Goal: Find specific page/section: Find specific page/section

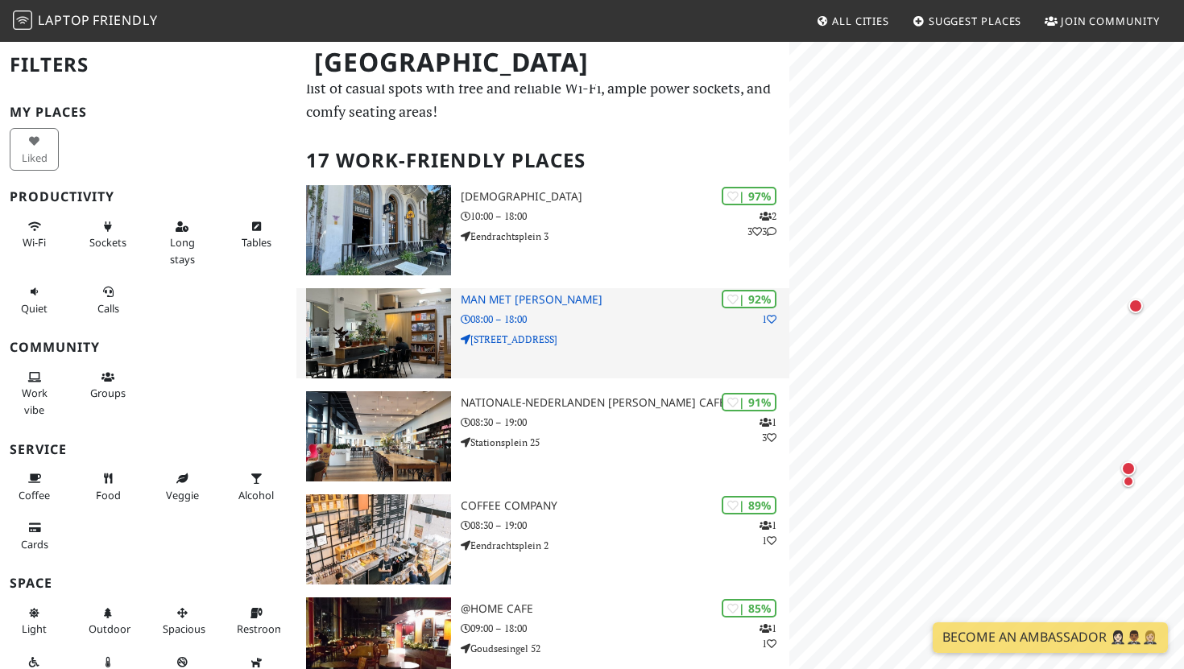
scroll to position [72, 0]
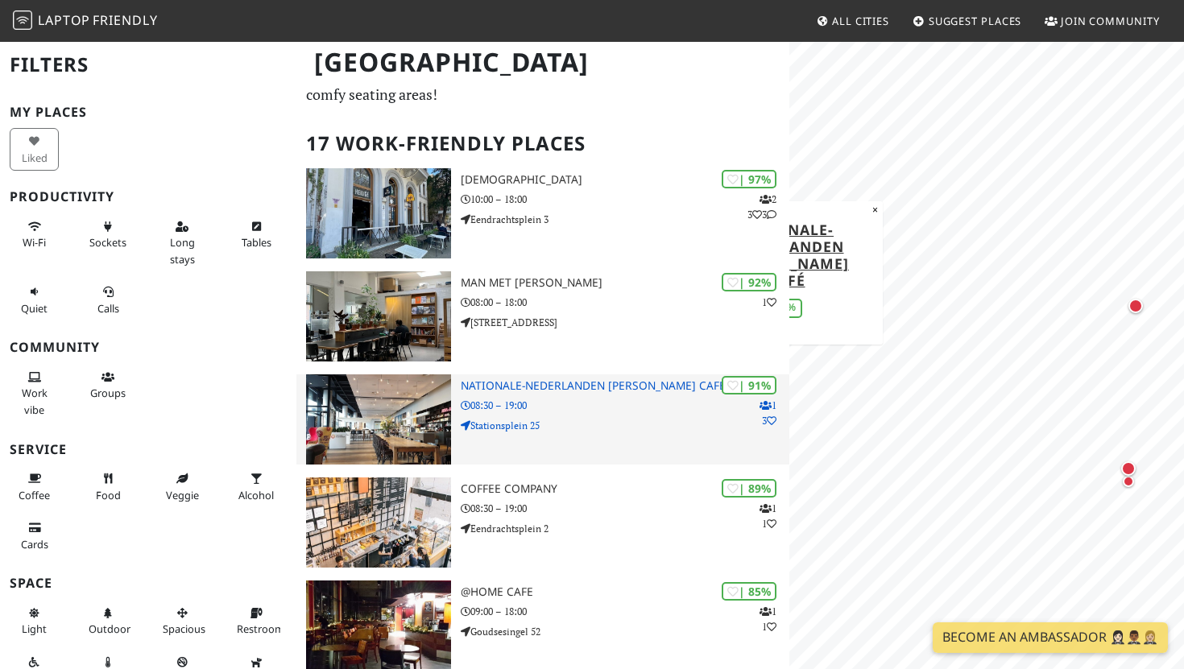
click at [624, 387] on h3 "Nationale-Nederlanden Douwe Egberts Café" at bounding box center [625, 386] width 329 height 14
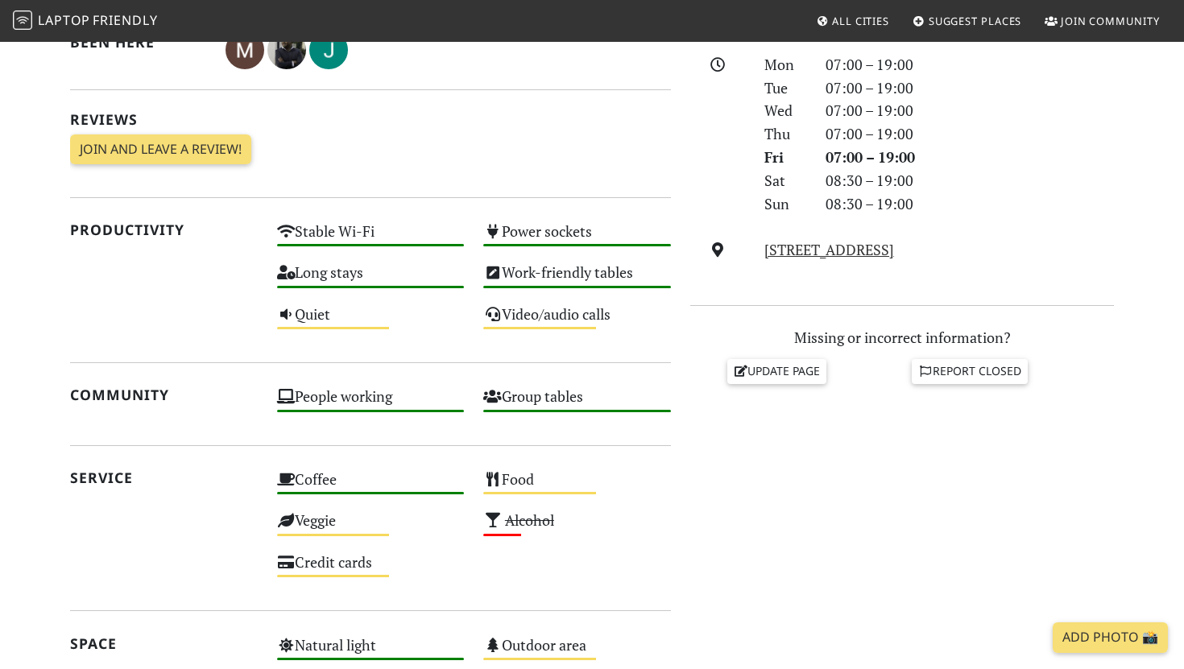
scroll to position [455, 0]
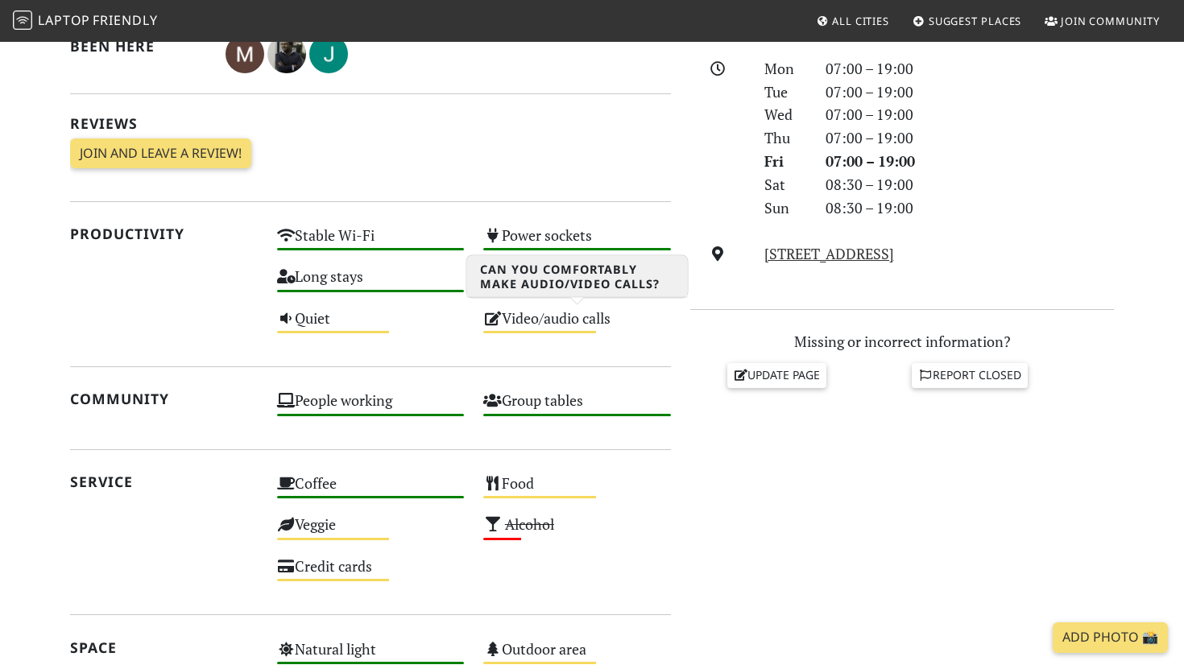
click at [569, 324] on div "Video/audio calls Medium" at bounding box center [576, 325] width 207 height 41
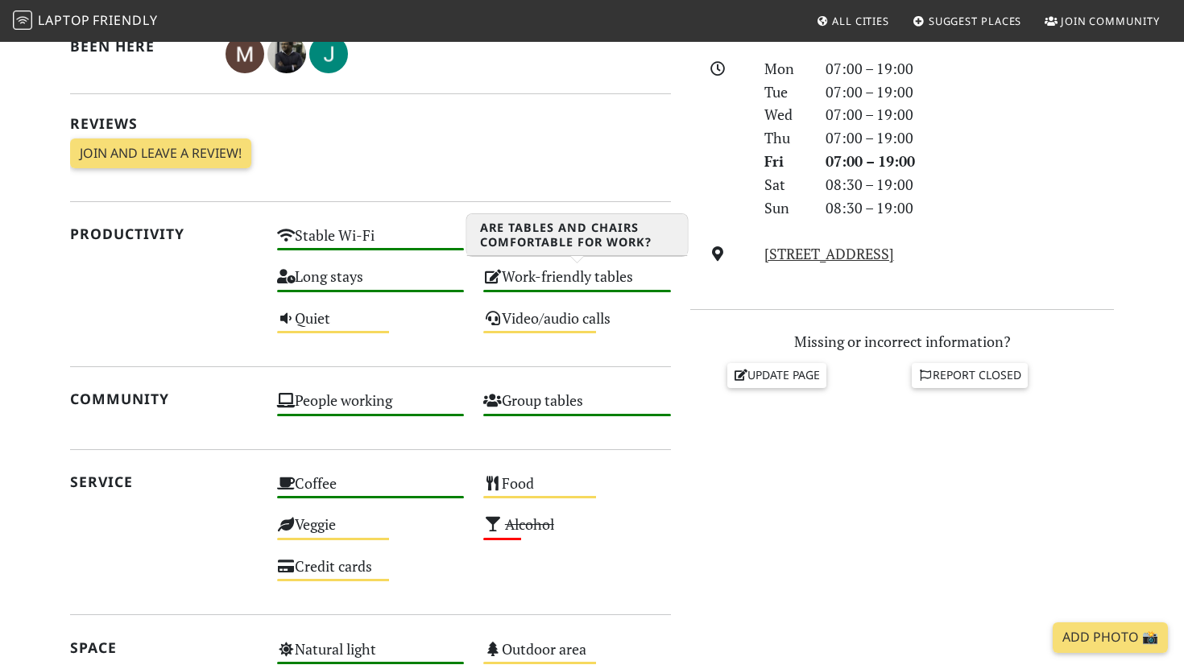
scroll to position [0, 0]
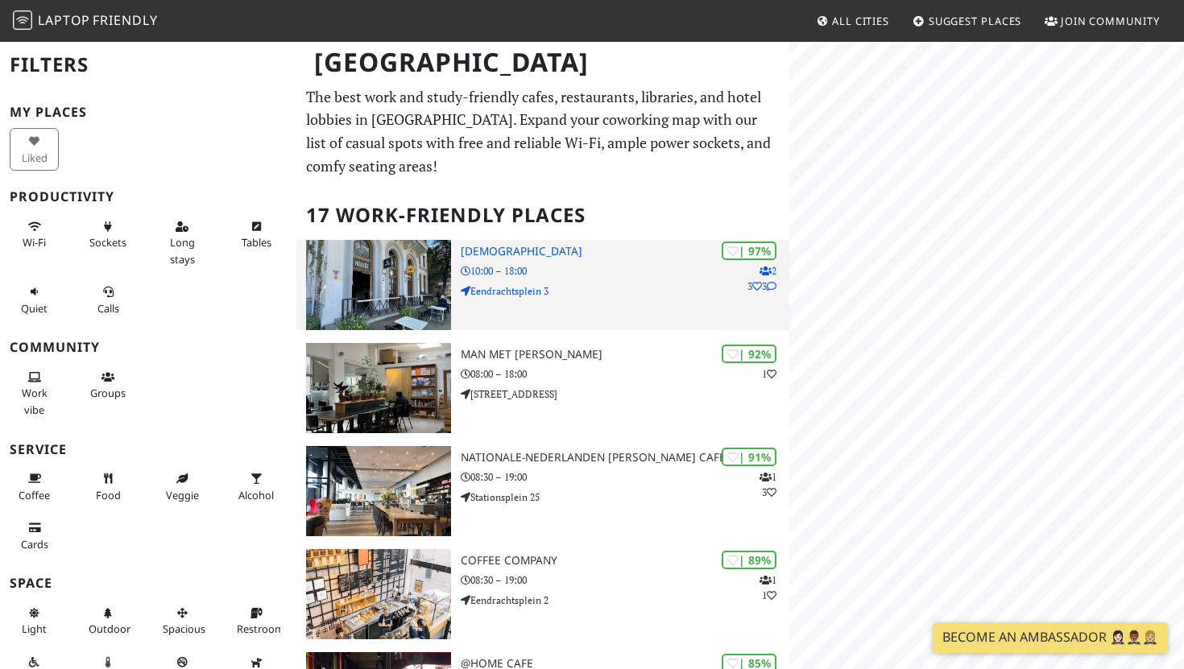
scroll to position [72, 0]
